Goal: Task Accomplishment & Management: Manage account settings

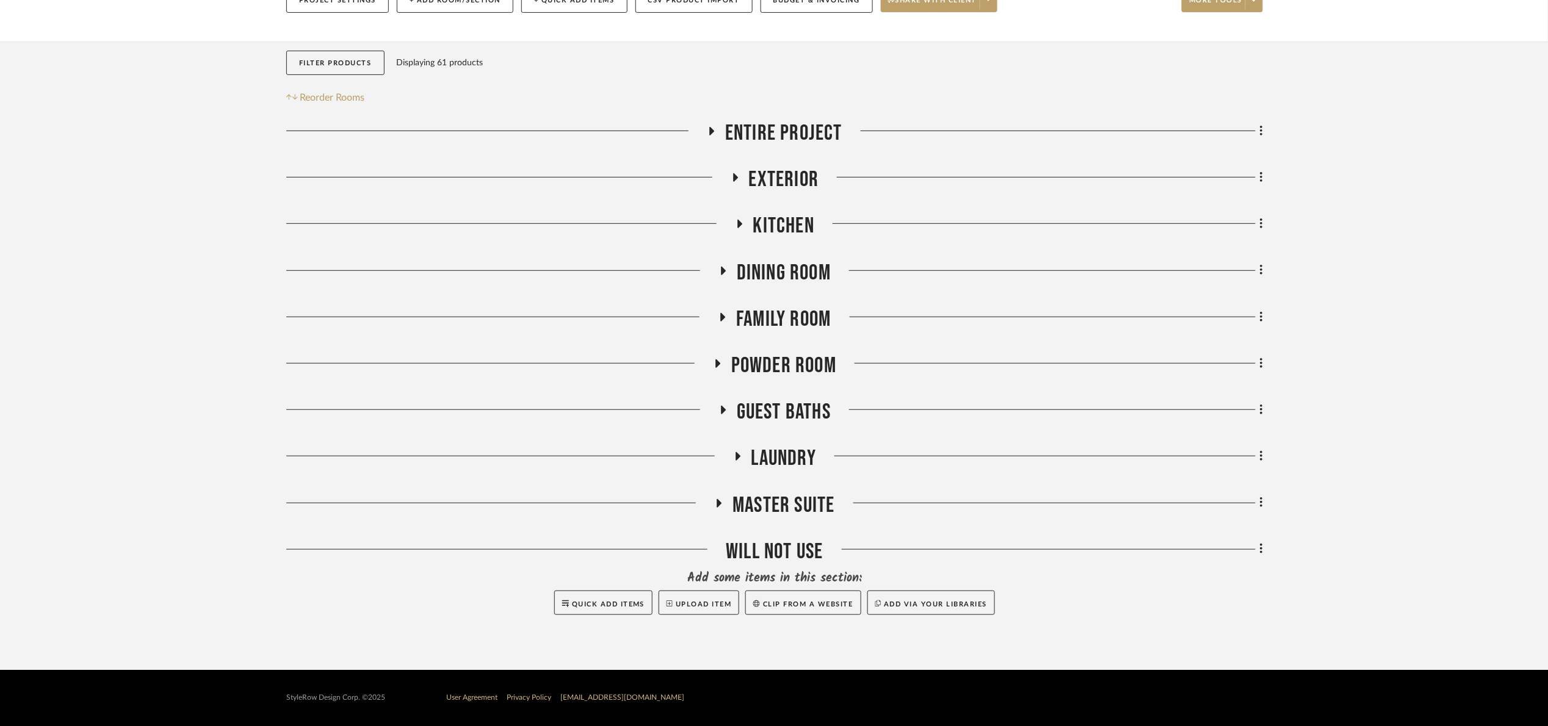
drag, startPoint x: 771, startPoint y: 411, endPoint x: 847, endPoint y: 346, distance: 100.0
click at [772, 411] on span "Guest Baths" at bounding box center [784, 412] width 94 height 26
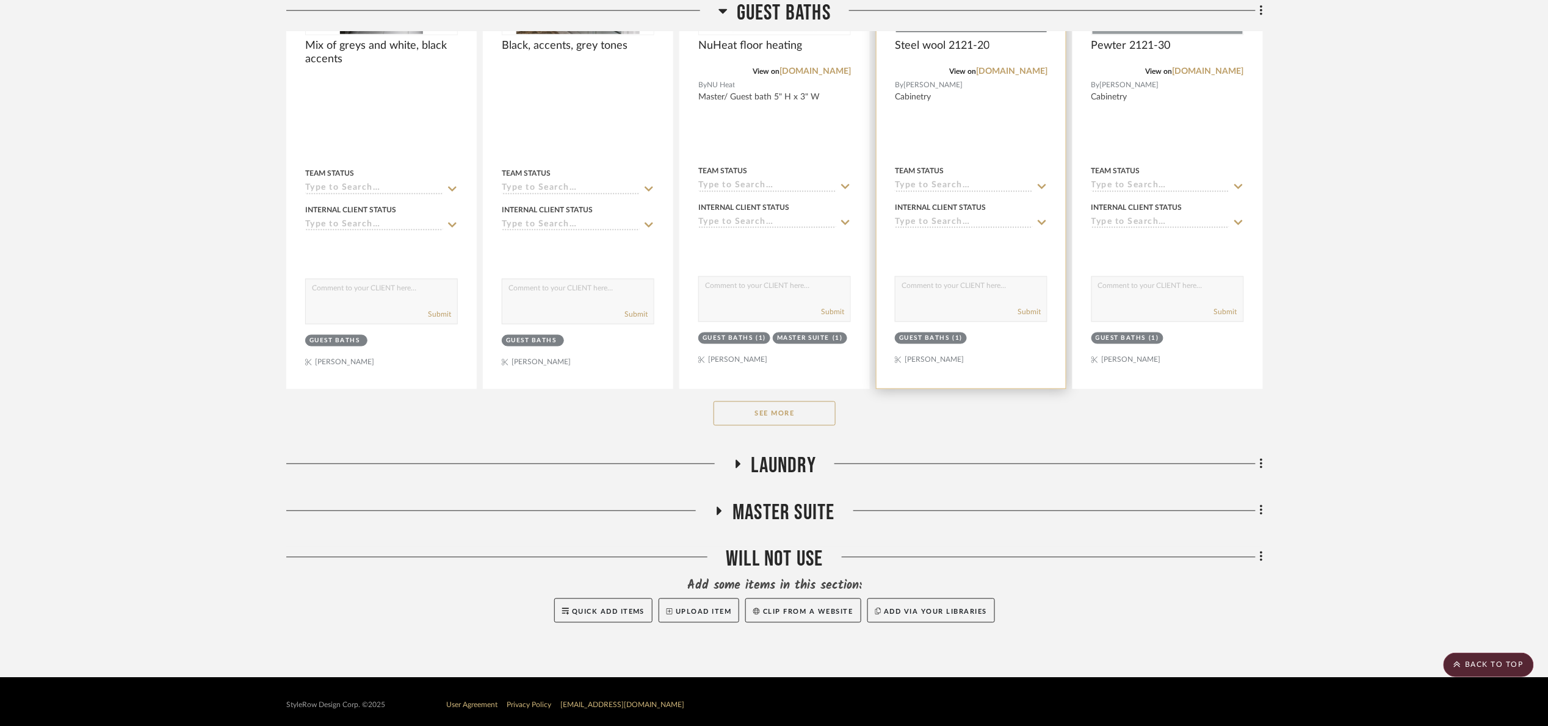
scroll to position [770, 0]
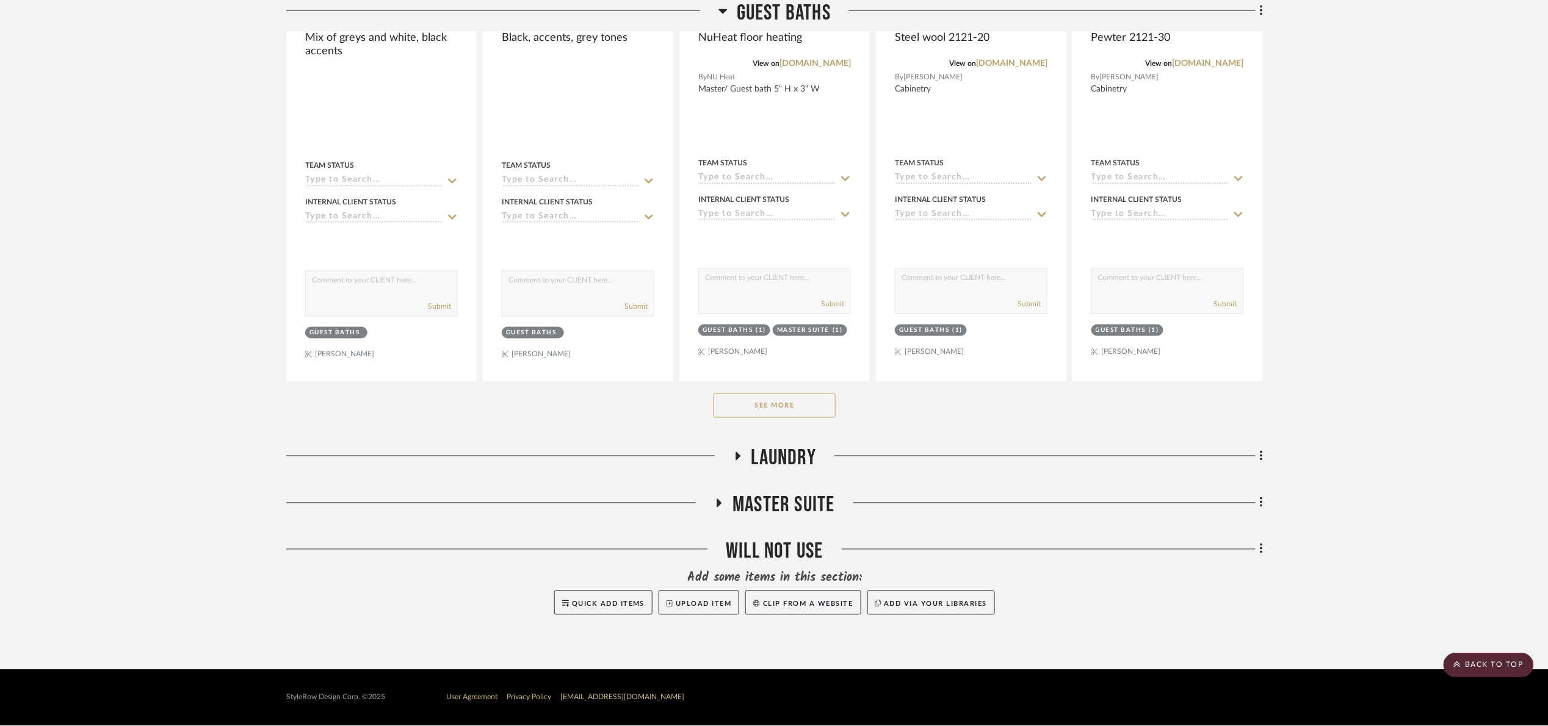
click at [794, 417] on button "See More" at bounding box center [775, 406] width 122 height 24
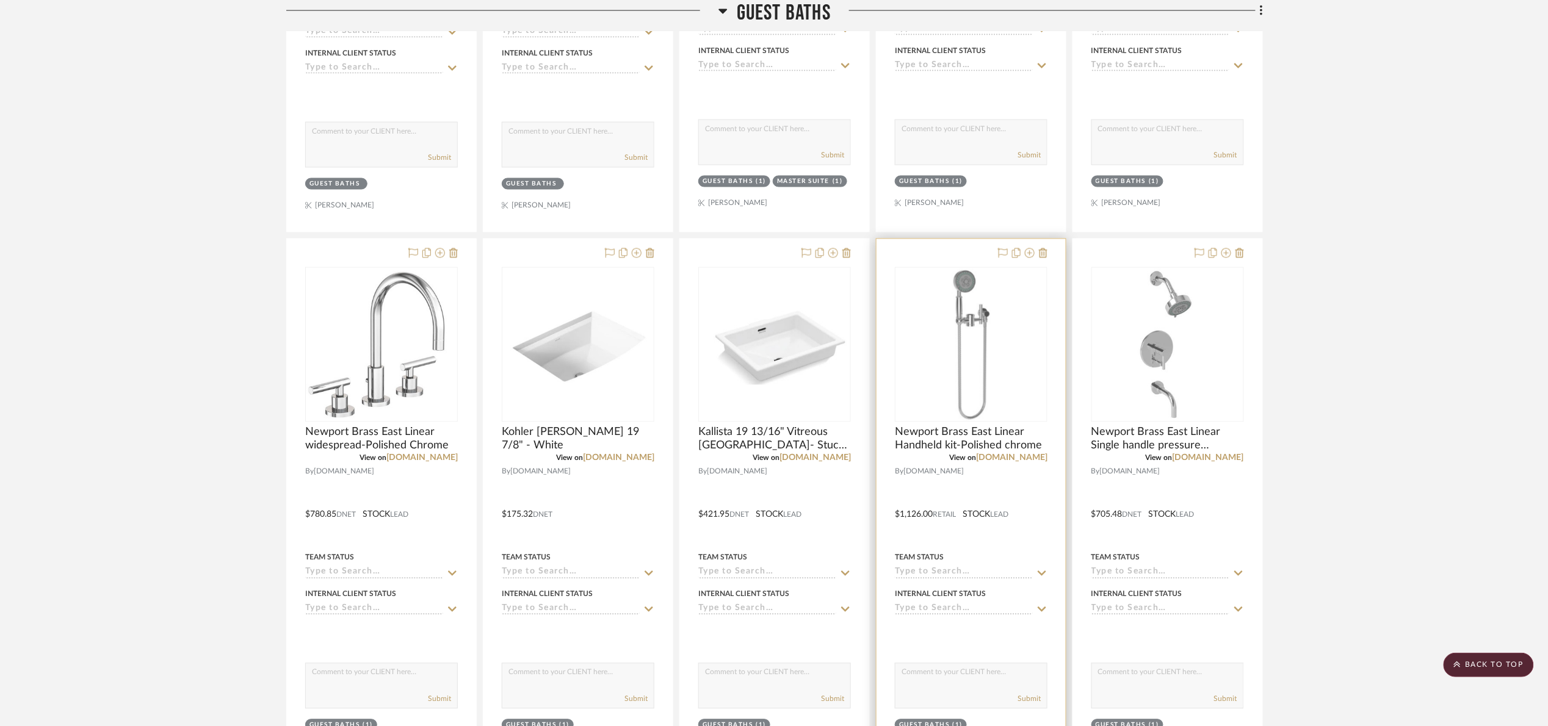
scroll to position [861, 0]
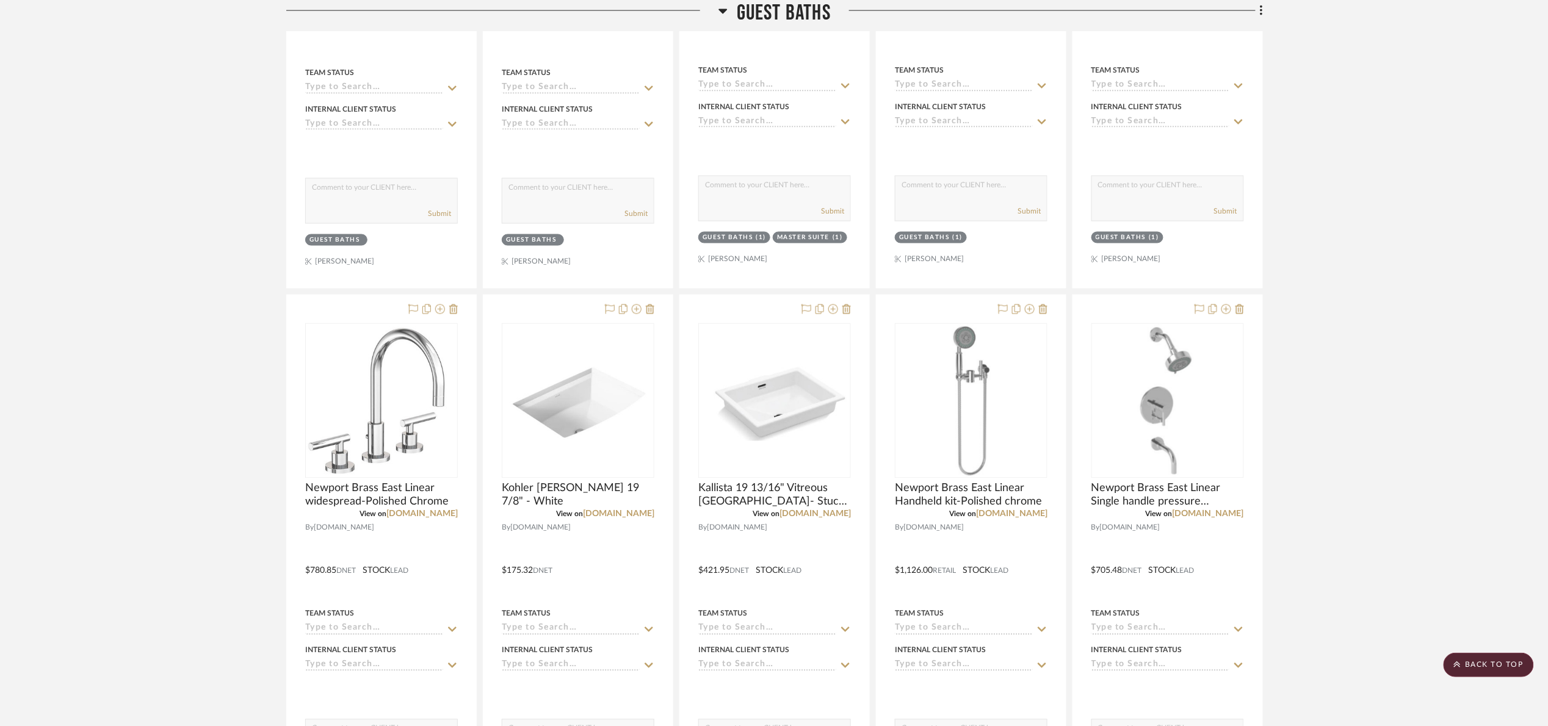
click at [761, 8] on span "Guest Baths" at bounding box center [784, 13] width 94 height 26
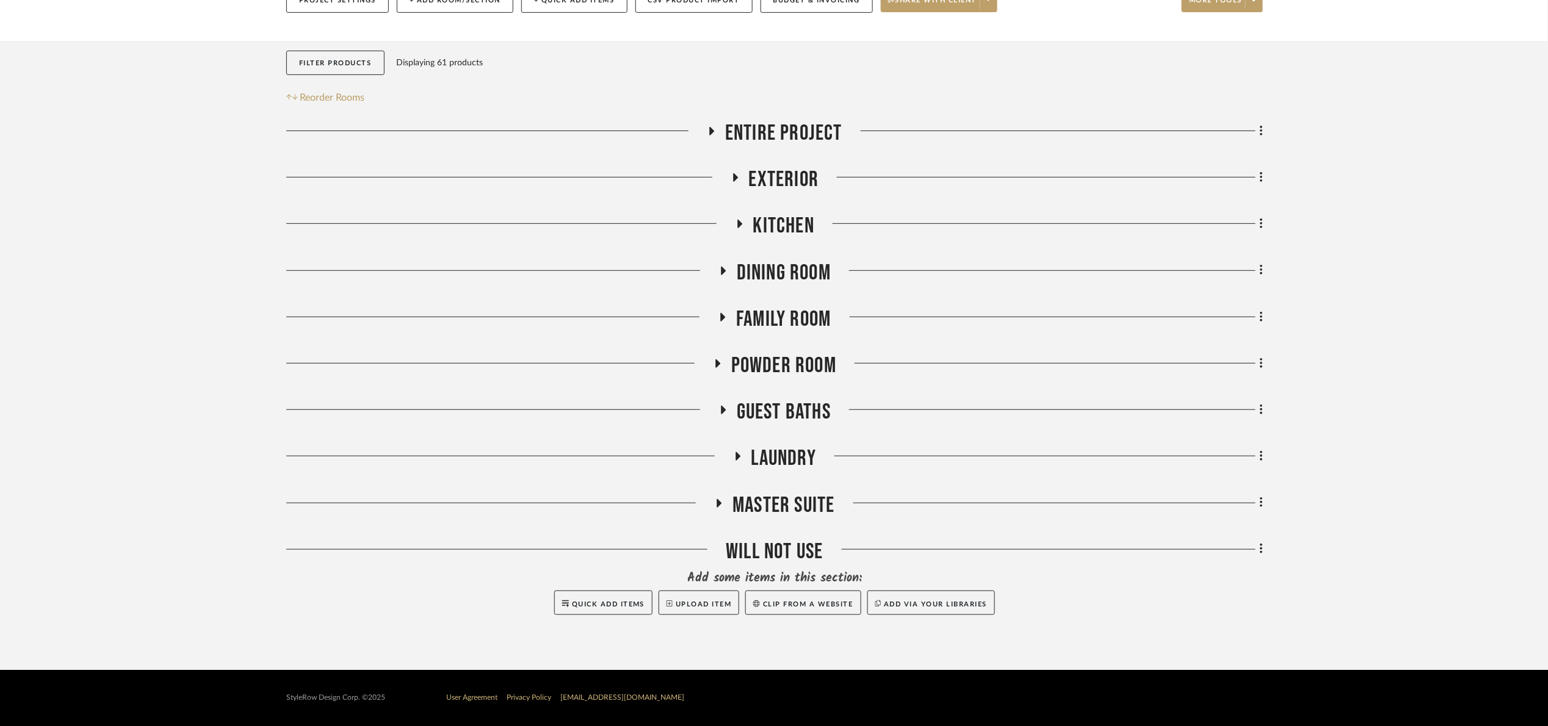
click at [805, 505] on span "Master Suite" at bounding box center [784, 506] width 102 height 26
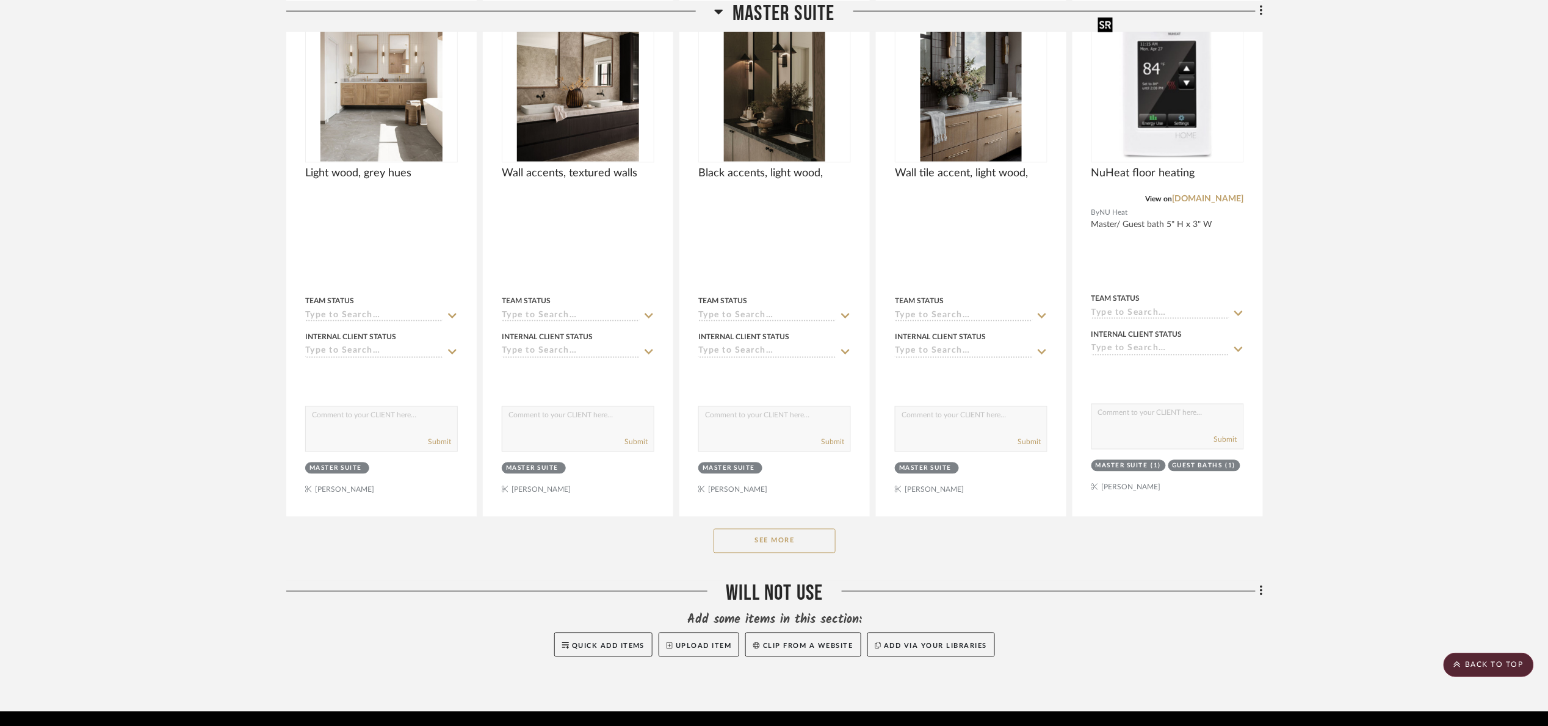
scroll to position [770, 0]
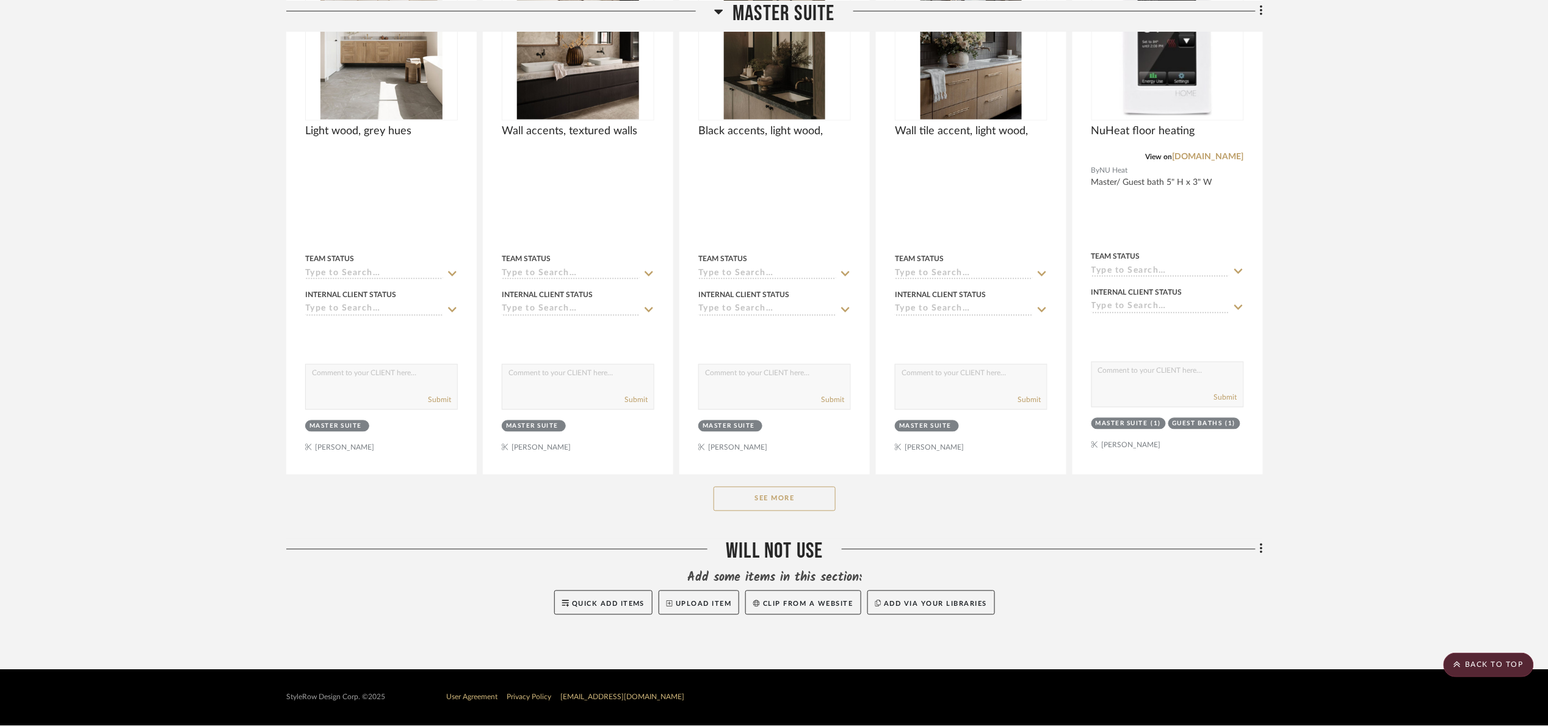
click at [796, 498] on button "See More" at bounding box center [775, 499] width 122 height 24
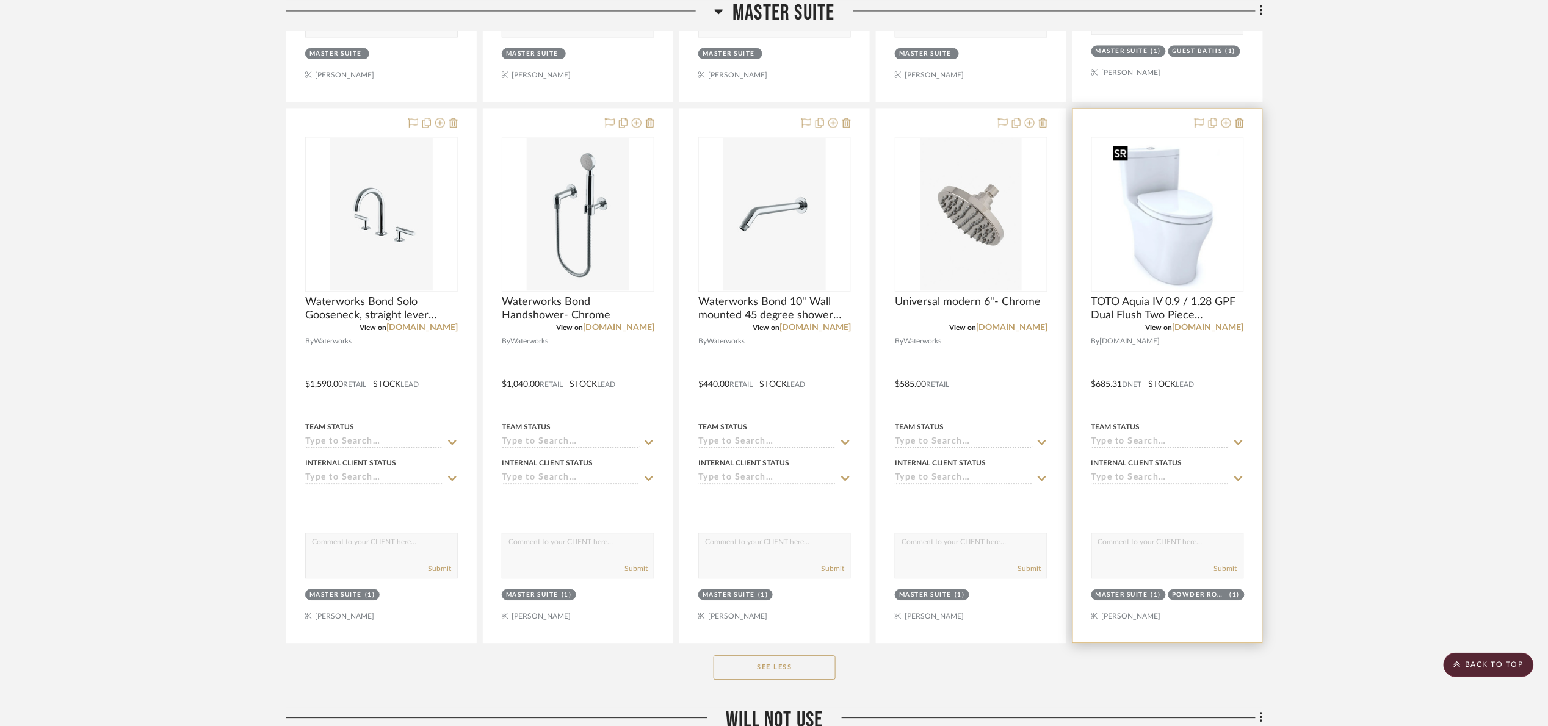
scroll to position [1312, 0]
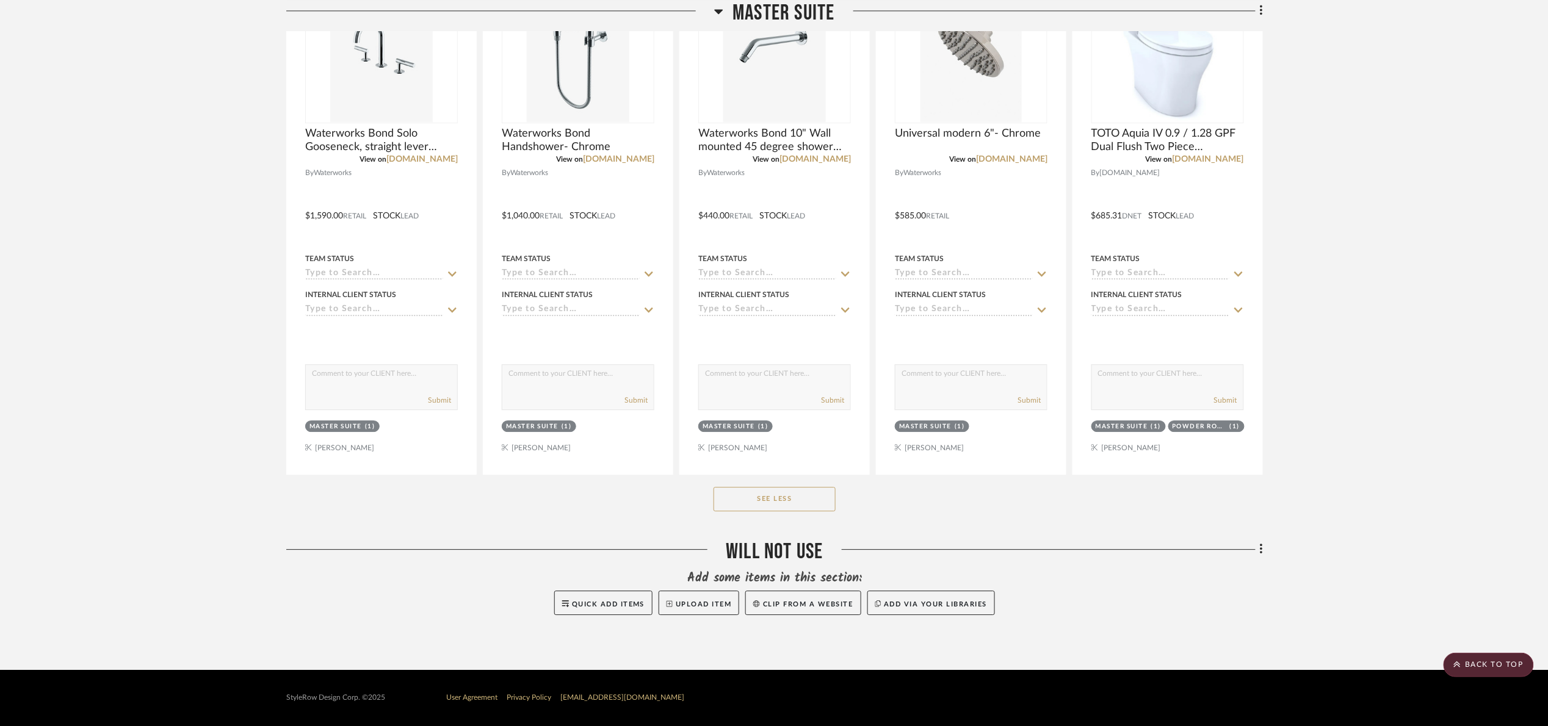
click at [790, 490] on button "See Less" at bounding box center [775, 499] width 122 height 24
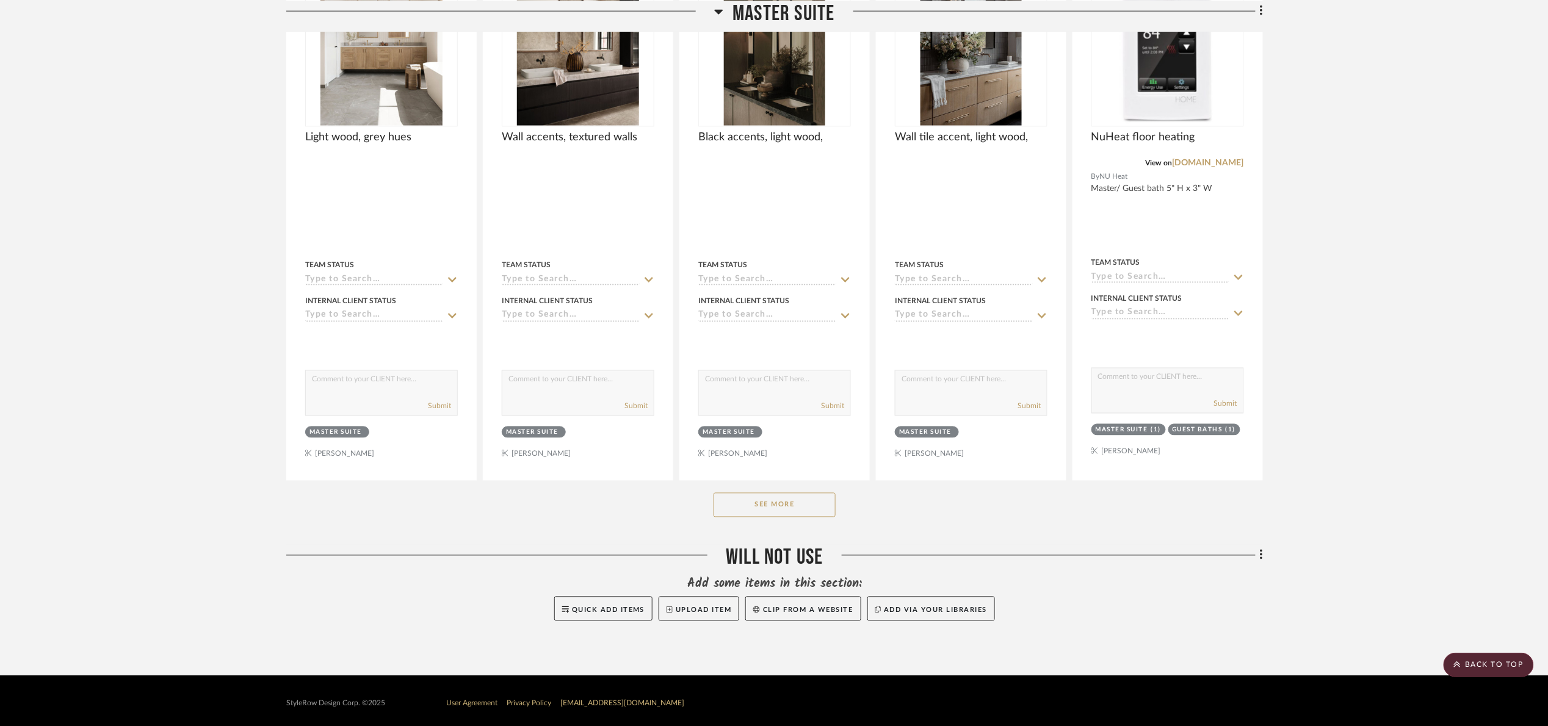
scroll to position [770, 0]
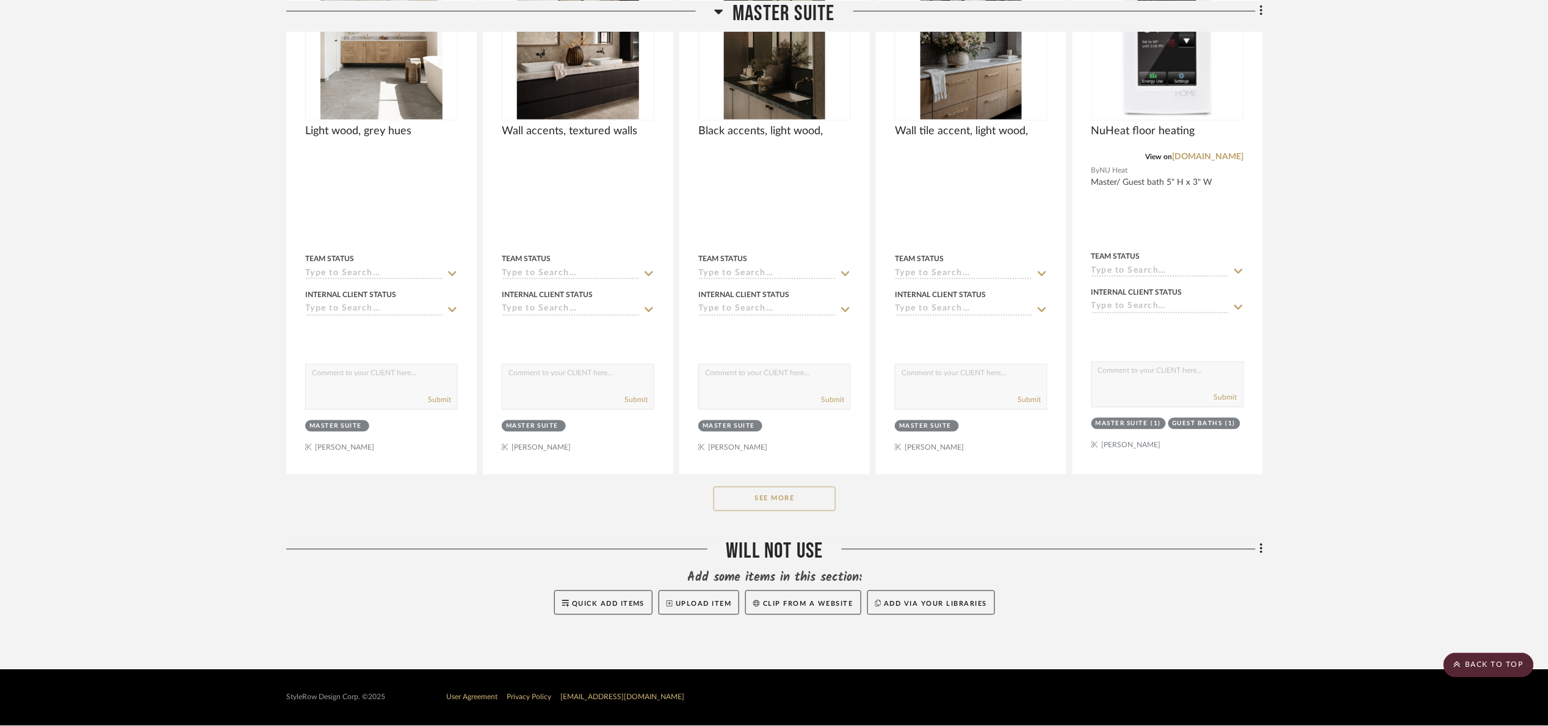
click at [810, 500] on button "See More" at bounding box center [775, 499] width 122 height 24
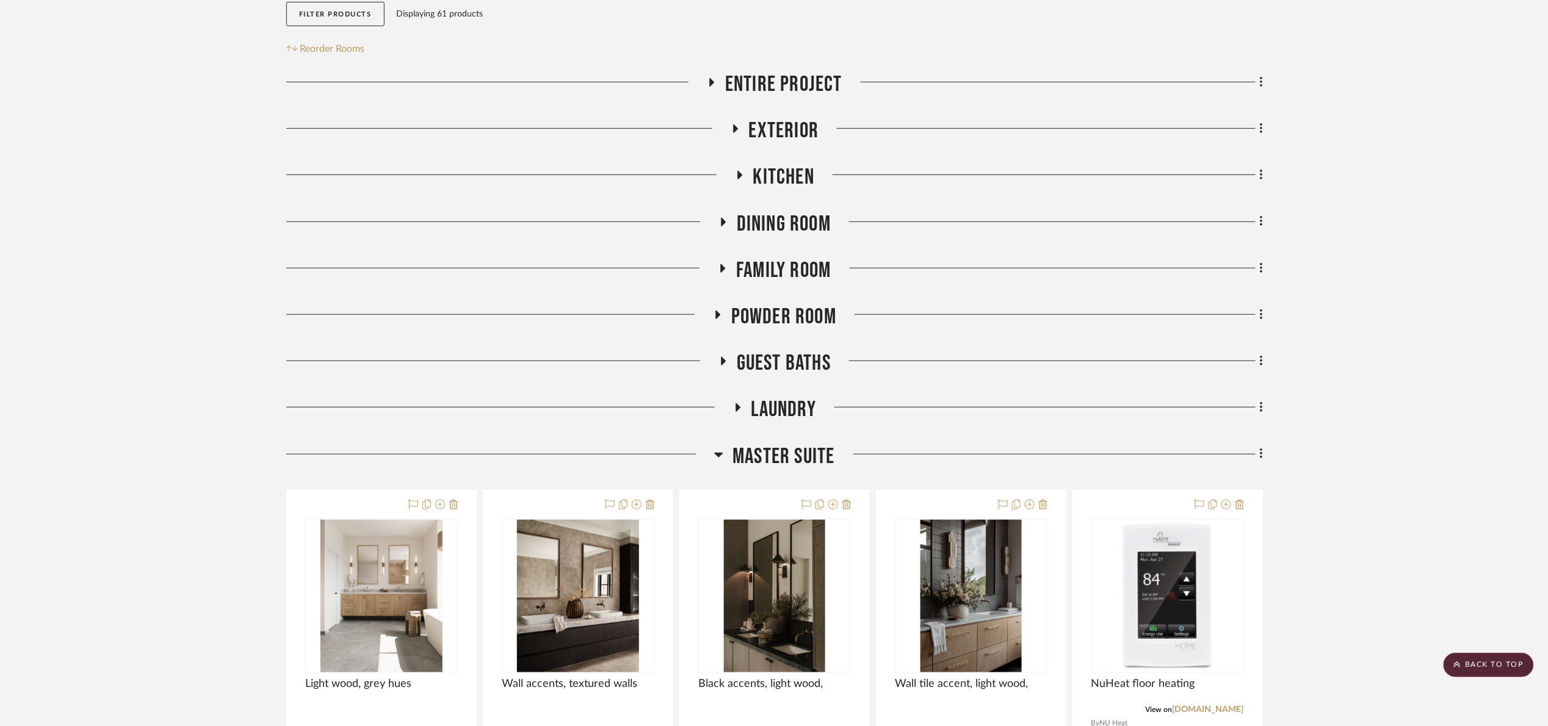
scroll to position [214, 0]
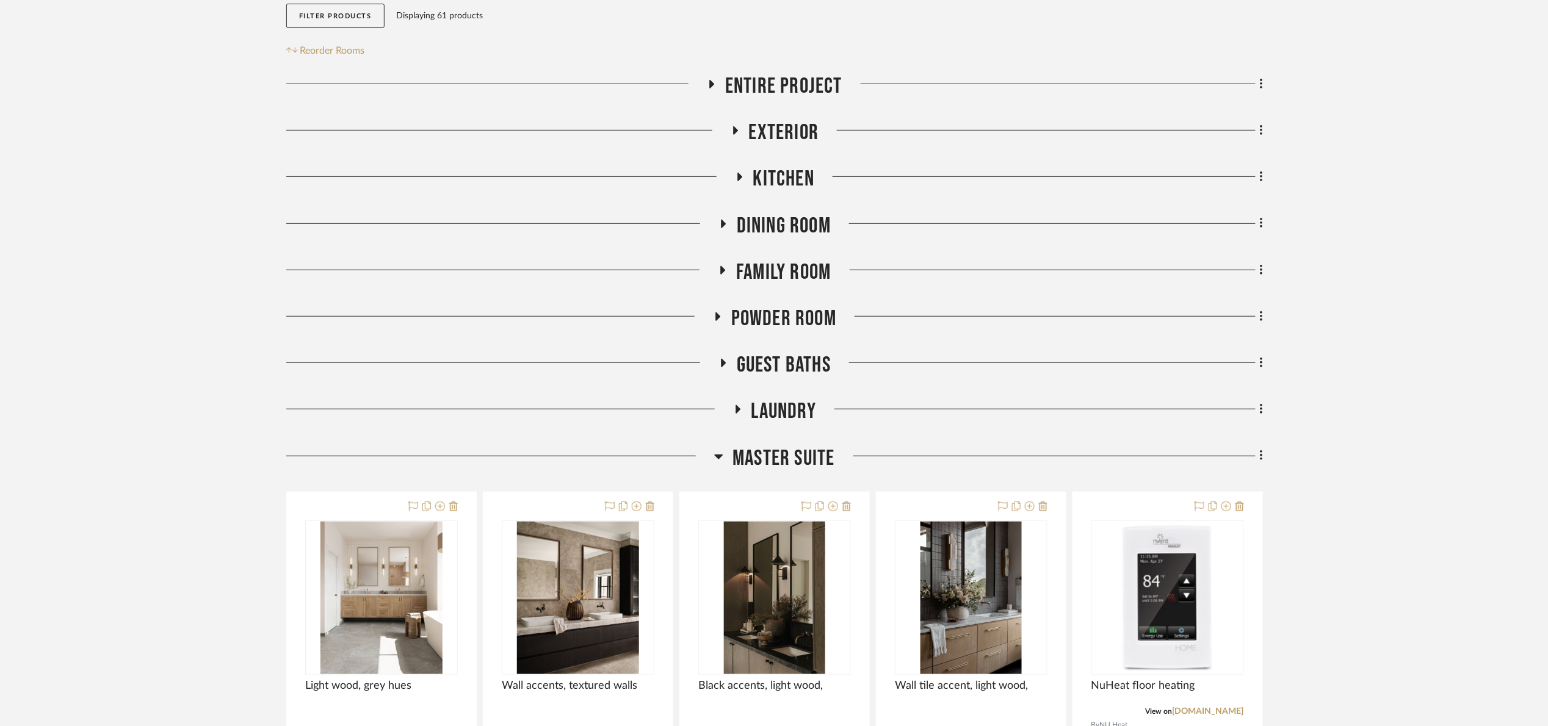
click at [778, 181] on span "Kitchen" at bounding box center [783, 179] width 61 height 26
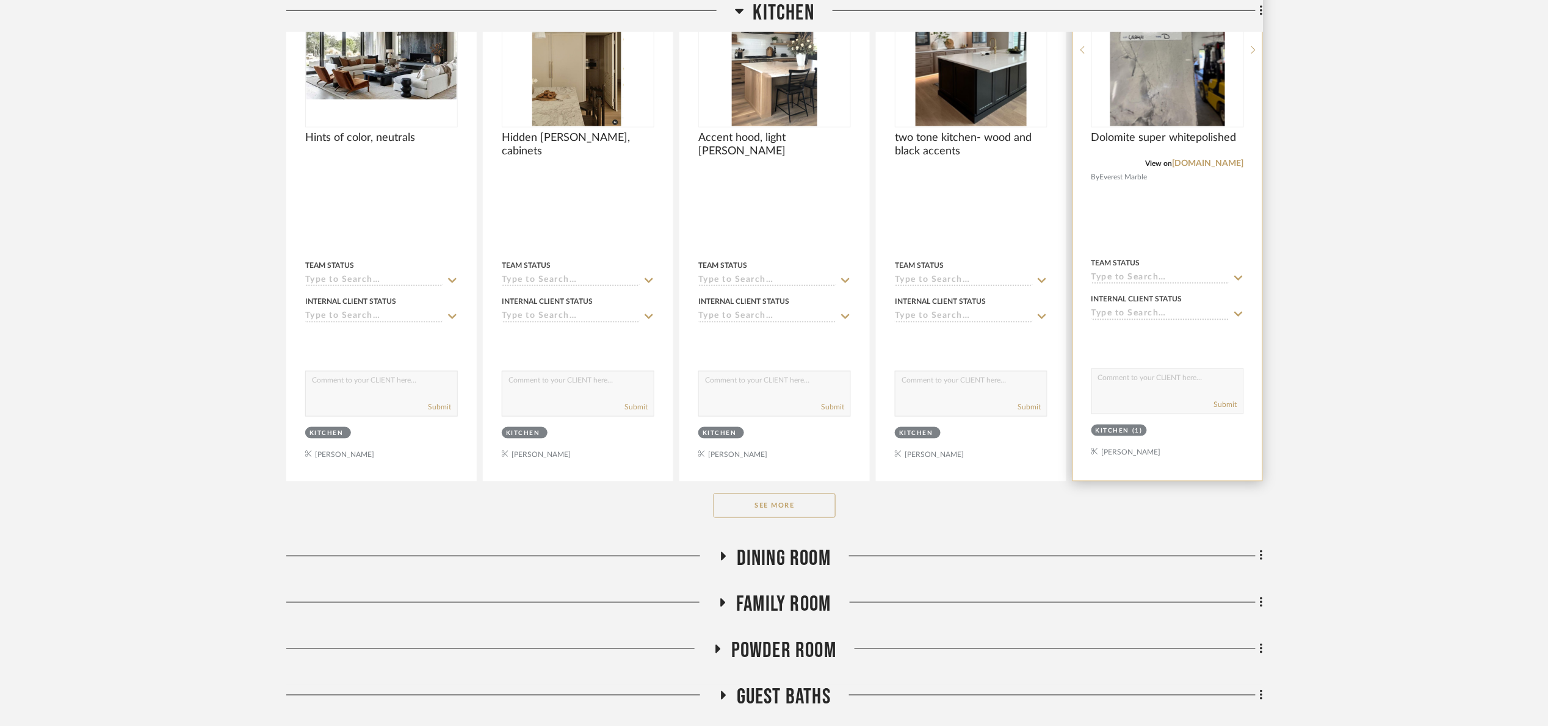
scroll to position [488, 0]
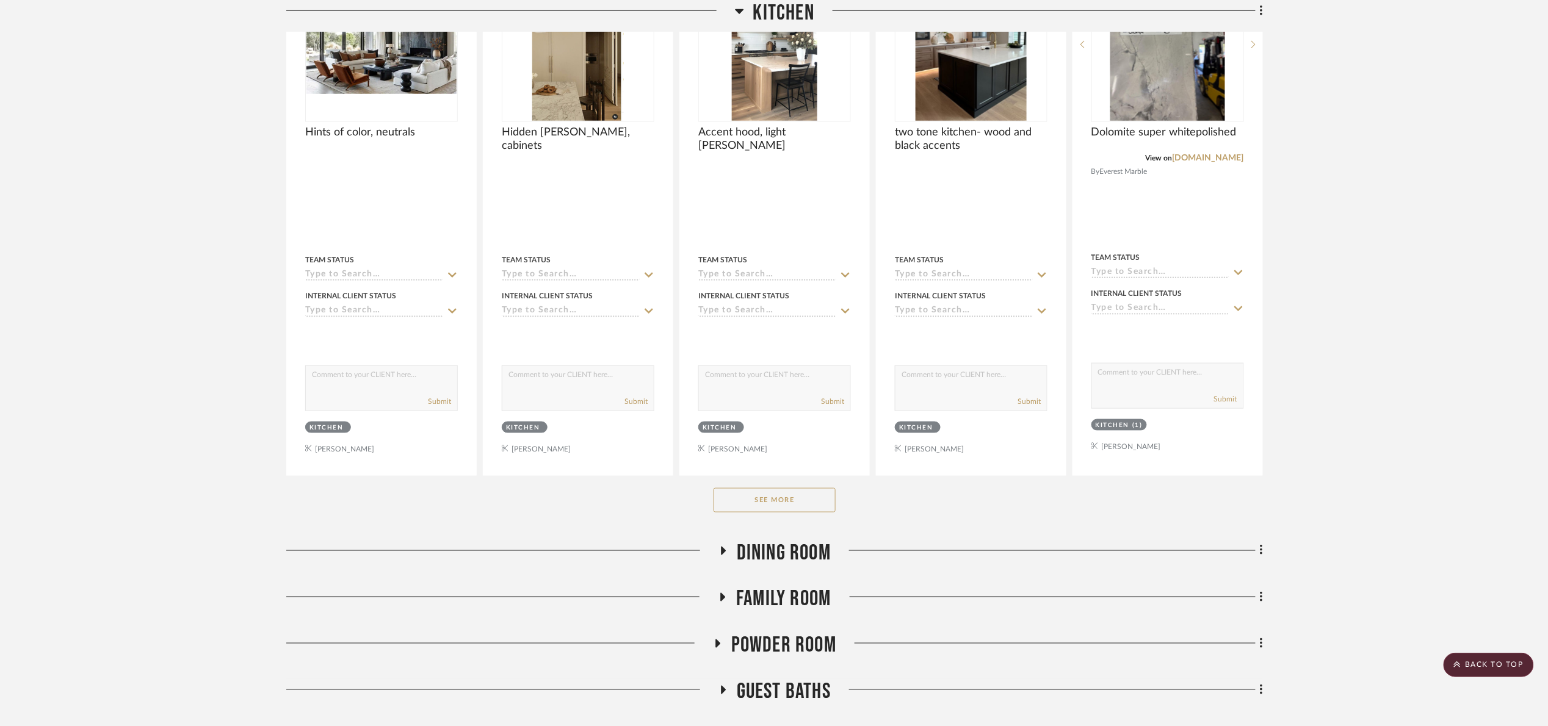
click at [771, 503] on button "See More" at bounding box center [775, 500] width 122 height 24
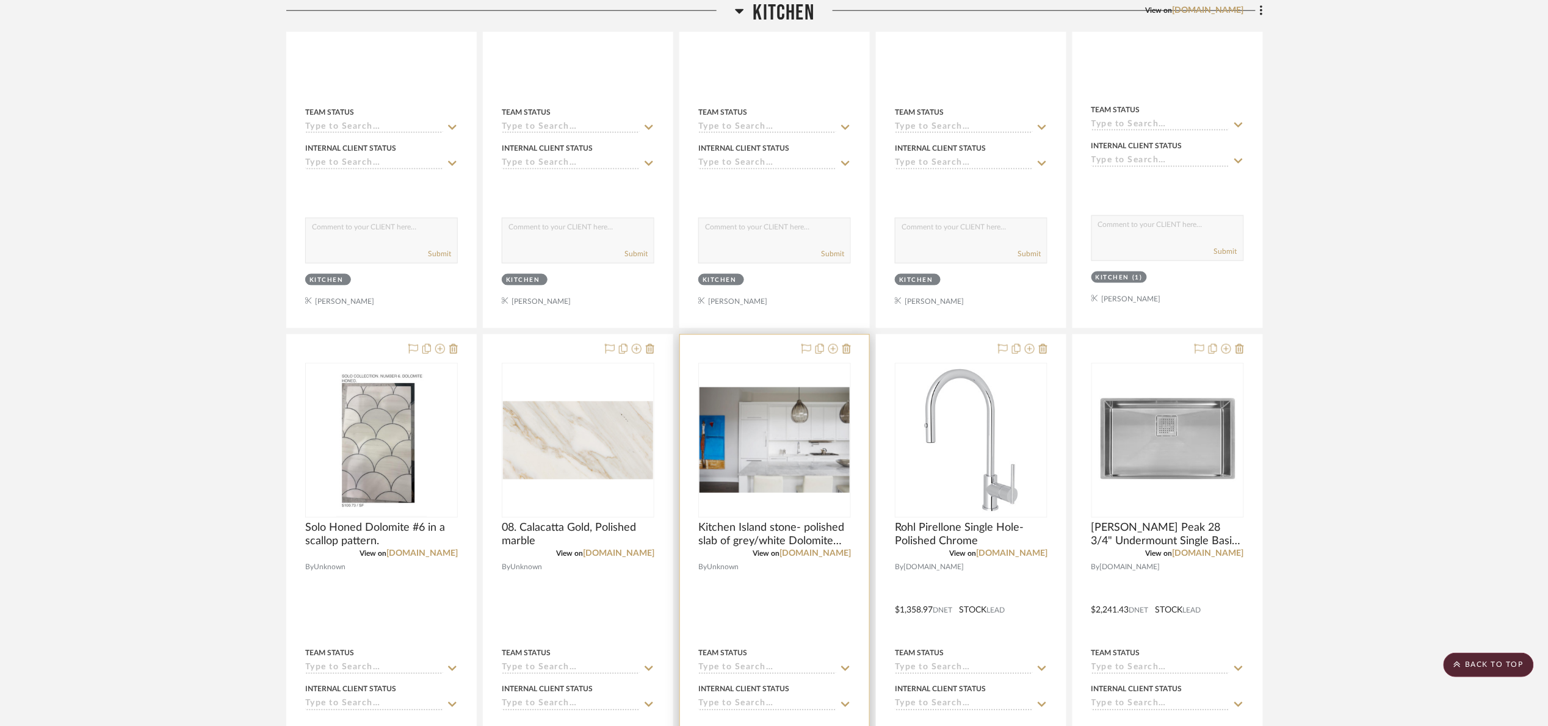
scroll to position [671, 0]
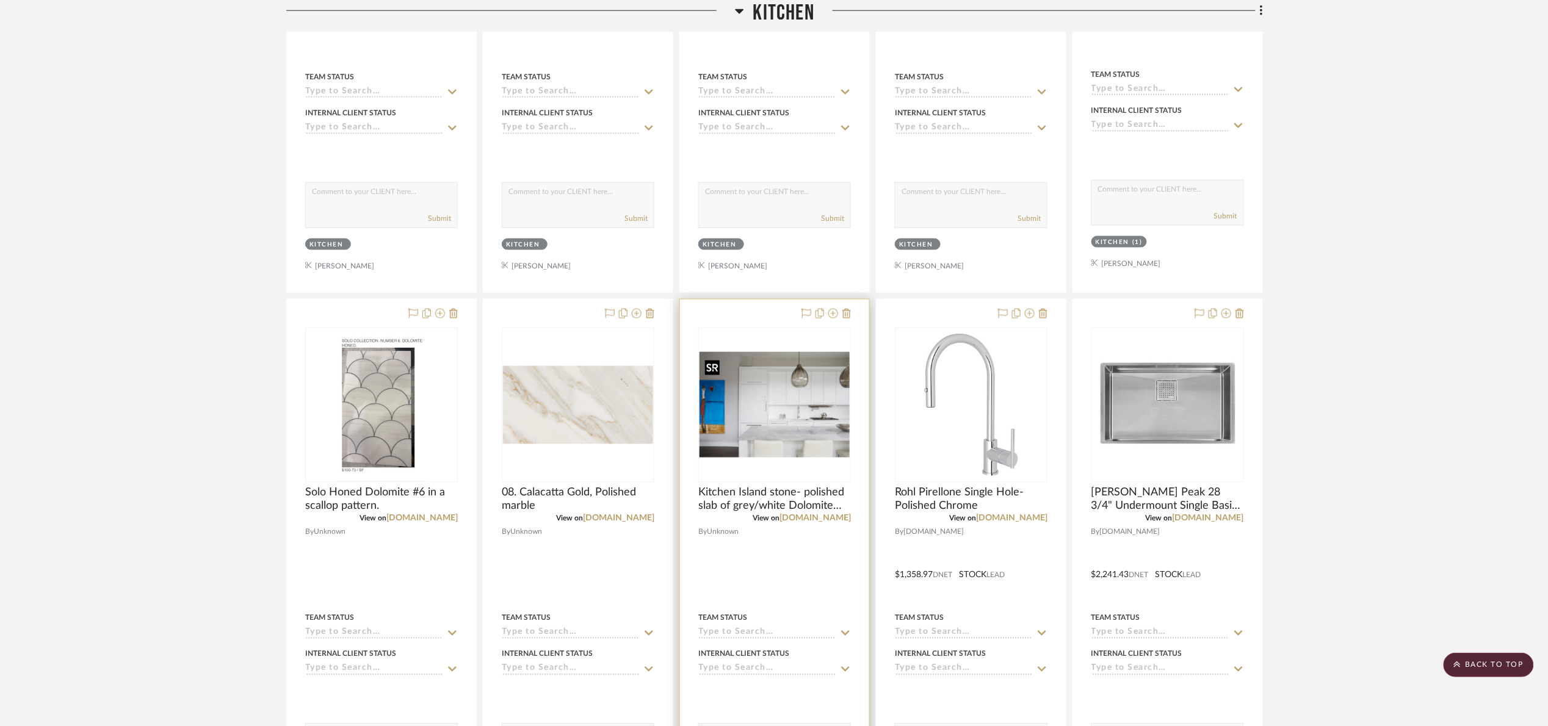
click at [763, 421] on img "0" at bounding box center [775, 405] width 150 height 106
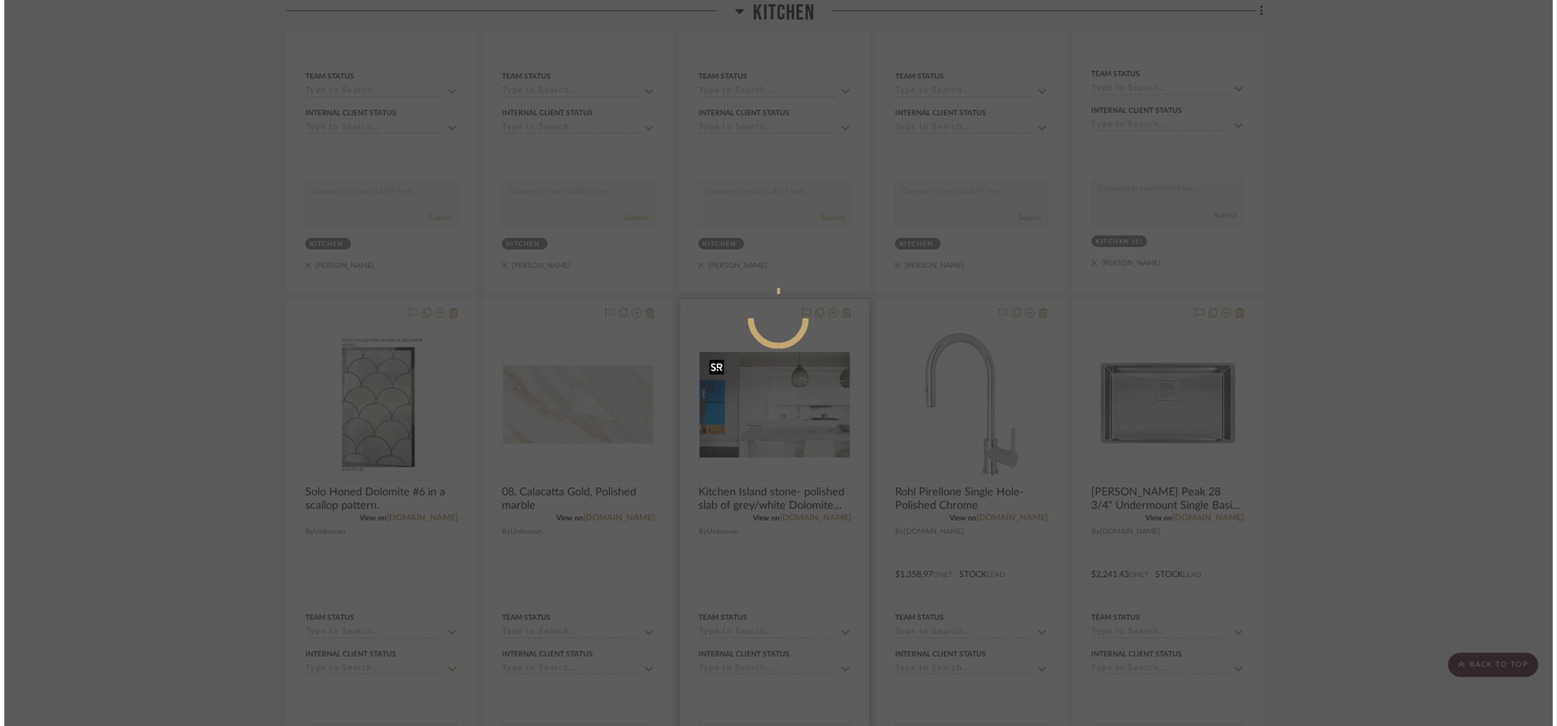
scroll to position [0, 0]
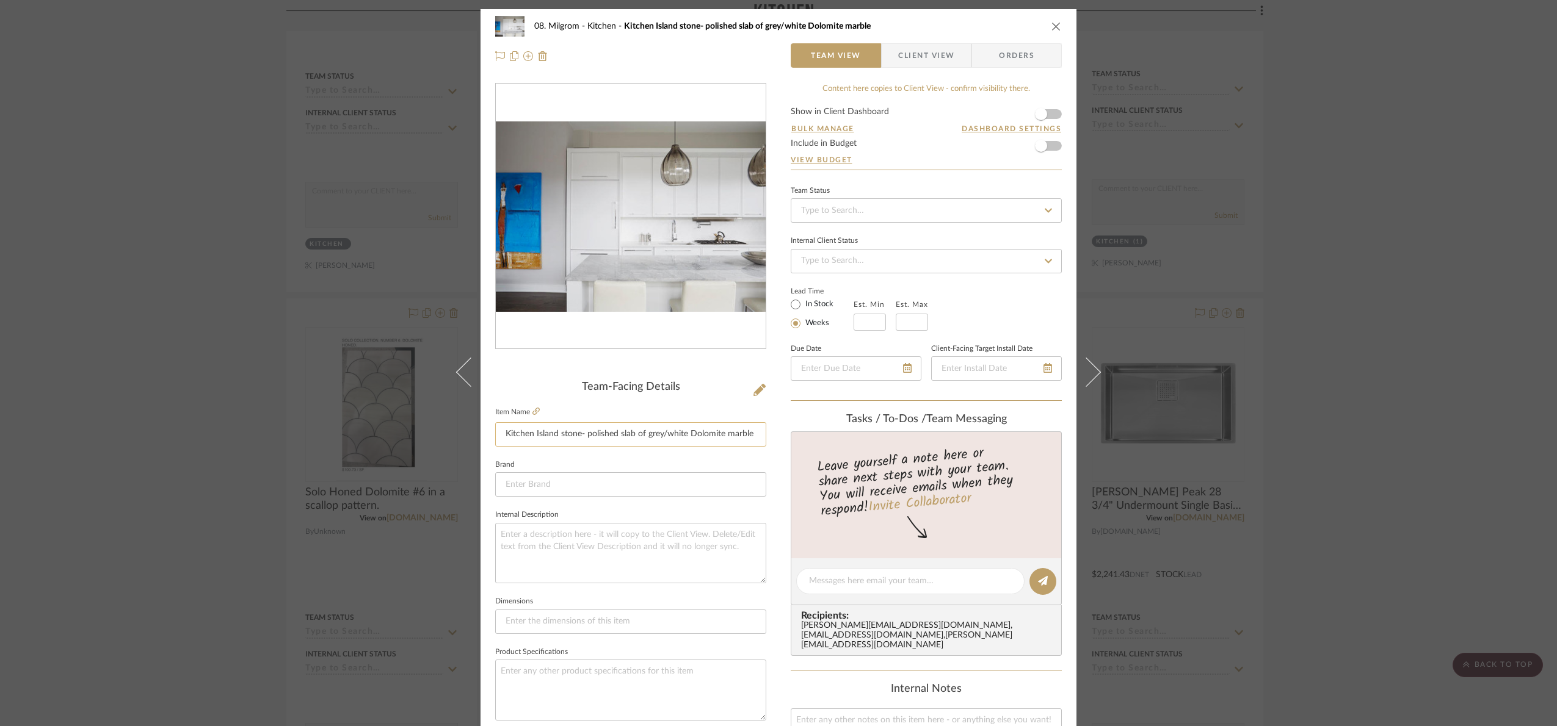
click at [498, 433] on input "Kitchen Island stone- polished slab of grey/white Dolomite marble" at bounding box center [630, 434] width 271 height 24
type input "Existing kitchen Island stone- polished slab of grey/white Dolomite marble"
click at [565, 383] on div "Team-Facing Details" at bounding box center [630, 387] width 271 height 13
click at [1397, 350] on div "08. Milgrom Kitchen Existing kitchen Island stone- polished slab of grey/white …" at bounding box center [778, 363] width 1557 height 726
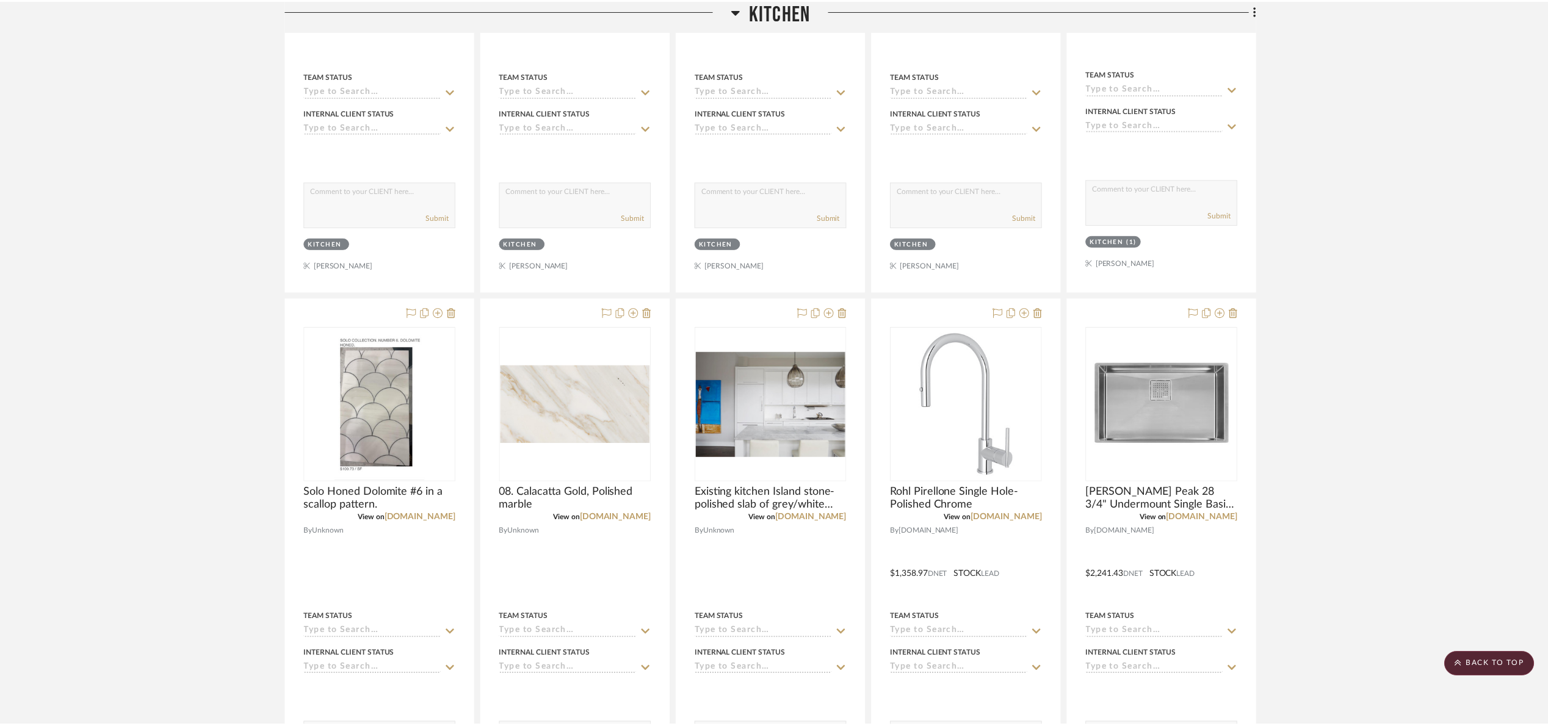
scroll to position [671, 0]
